Goal: Task Accomplishment & Management: Manage account settings

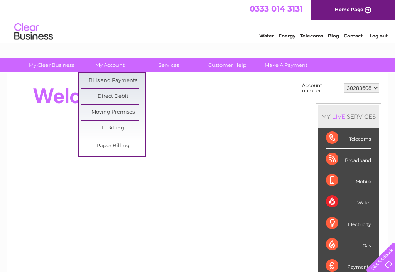
click at [122, 83] on link "Bills and Payments" at bounding box center [113, 80] width 64 height 15
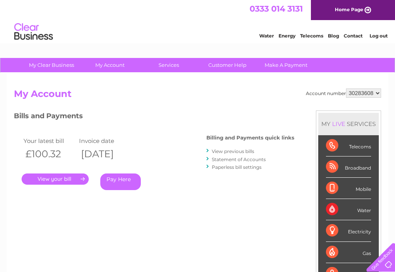
click at [71, 178] on link "." at bounding box center [55, 178] width 67 height 11
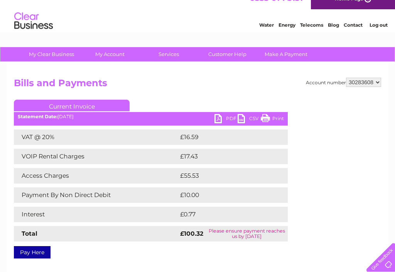
scroll to position [7, 0]
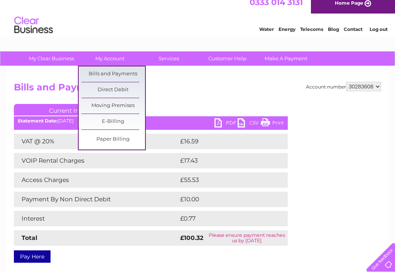
click at [123, 73] on link "Bills and Payments" at bounding box center [113, 73] width 64 height 15
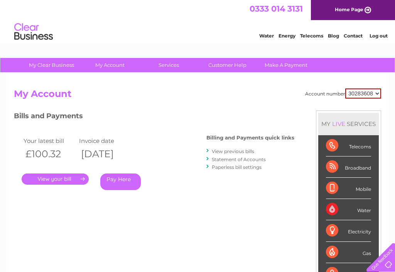
click at [72, 177] on link "." at bounding box center [55, 178] width 67 height 11
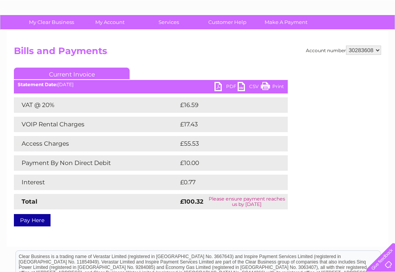
scroll to position [42, 0]
click at [233, 82] on link "PDF" at bounding box center [226, 87] width 23 height 11
